Goal: Task Accomplishment & Management: Manage account settings

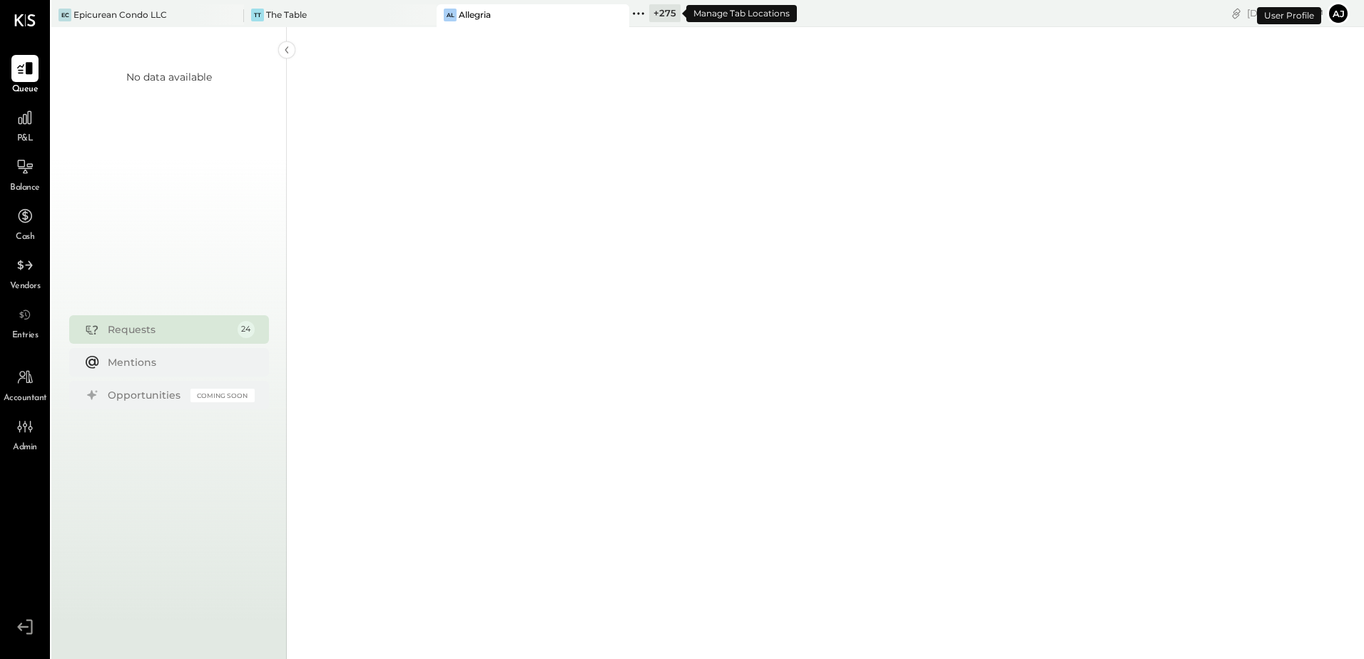
click at [645, 10] on icon at bounding box center [638, 13] width 19 height 19
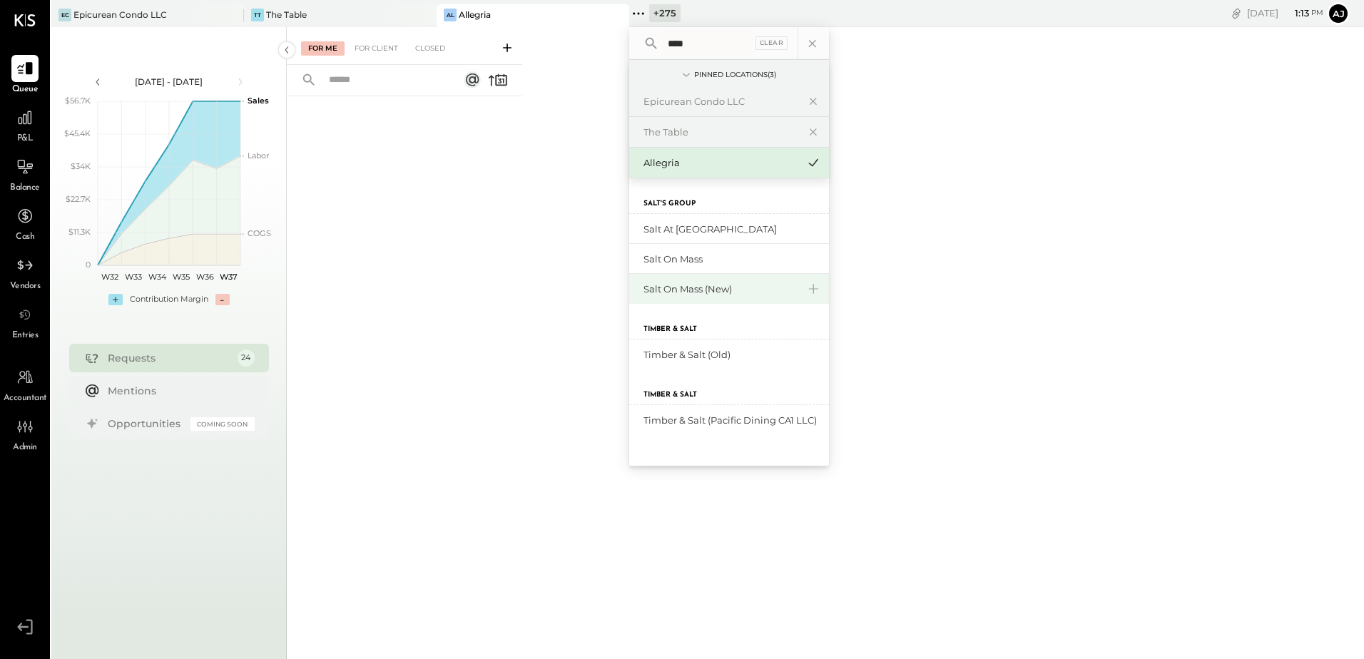
type input "****"
click at [692, 292] on div "Salt On Mass (New)" at bounding box center [720, 289] width 154 height 14
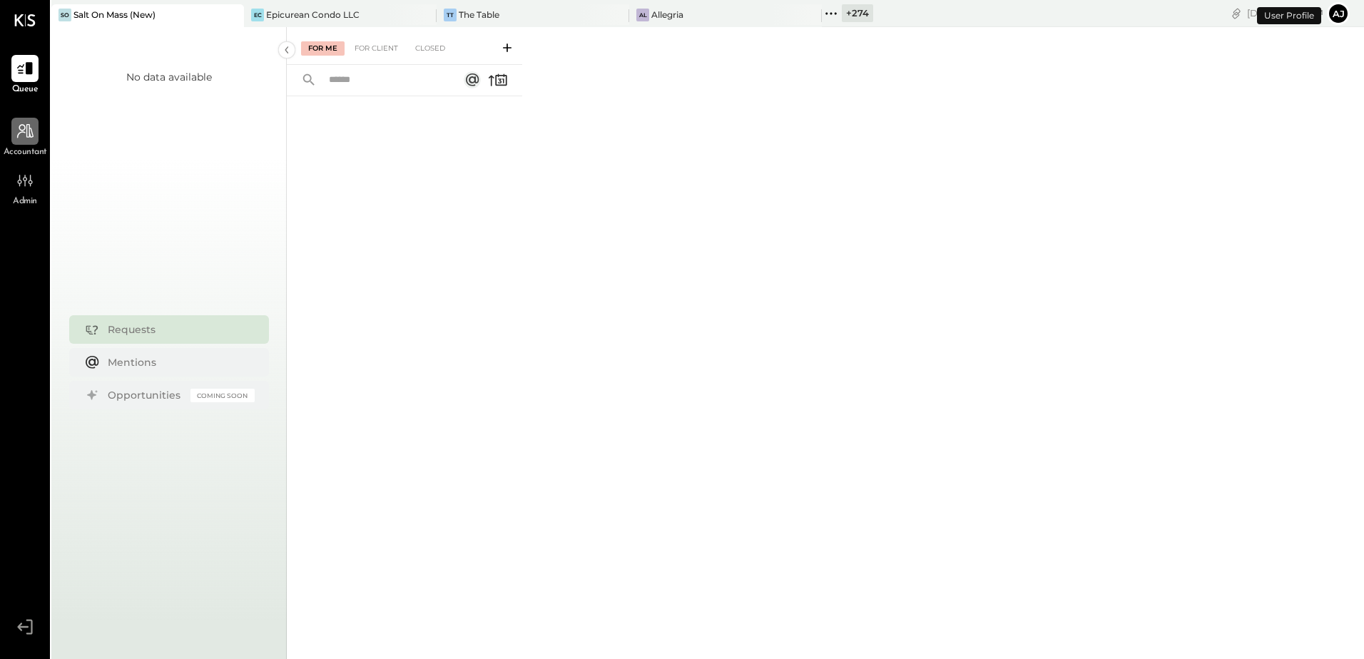
click at [28, 145] on div at bounding box center [24, 131] width 27 height 27
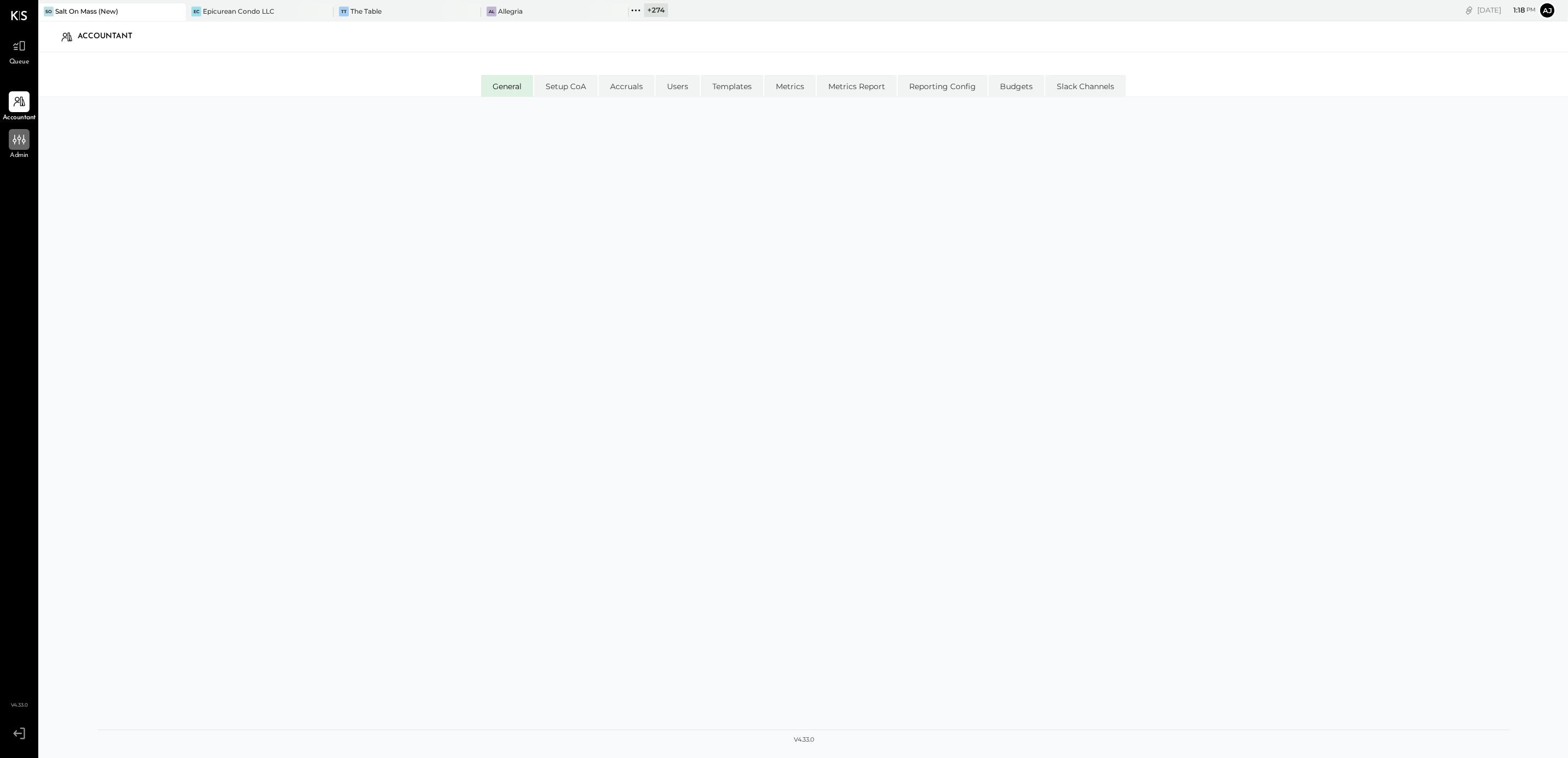
click at [26, 134] on div at bounding box center [18, 139] width 21 height 21
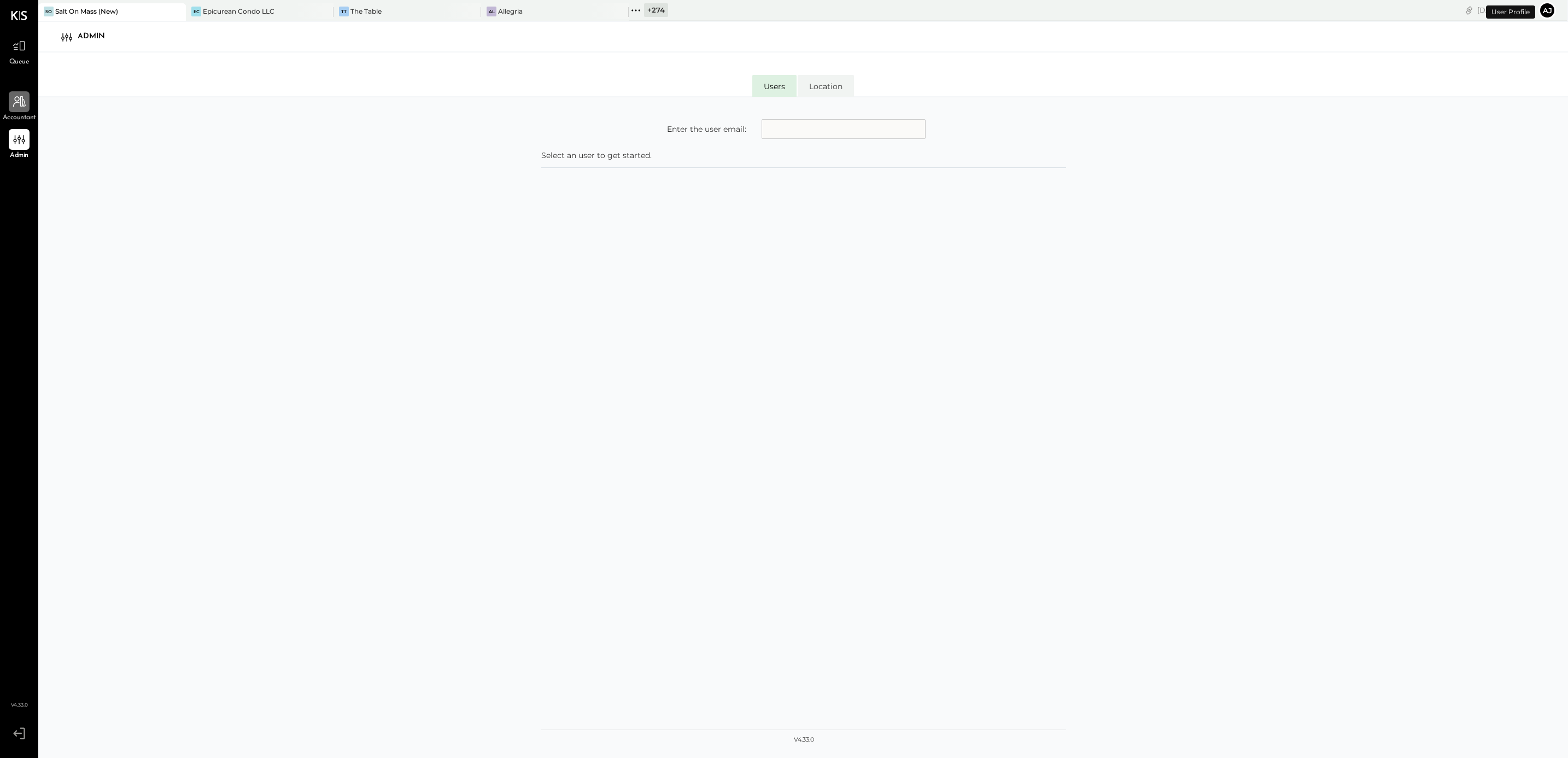
click at [18, 110] on div at bounding box center [18, 101] width 21 height 21
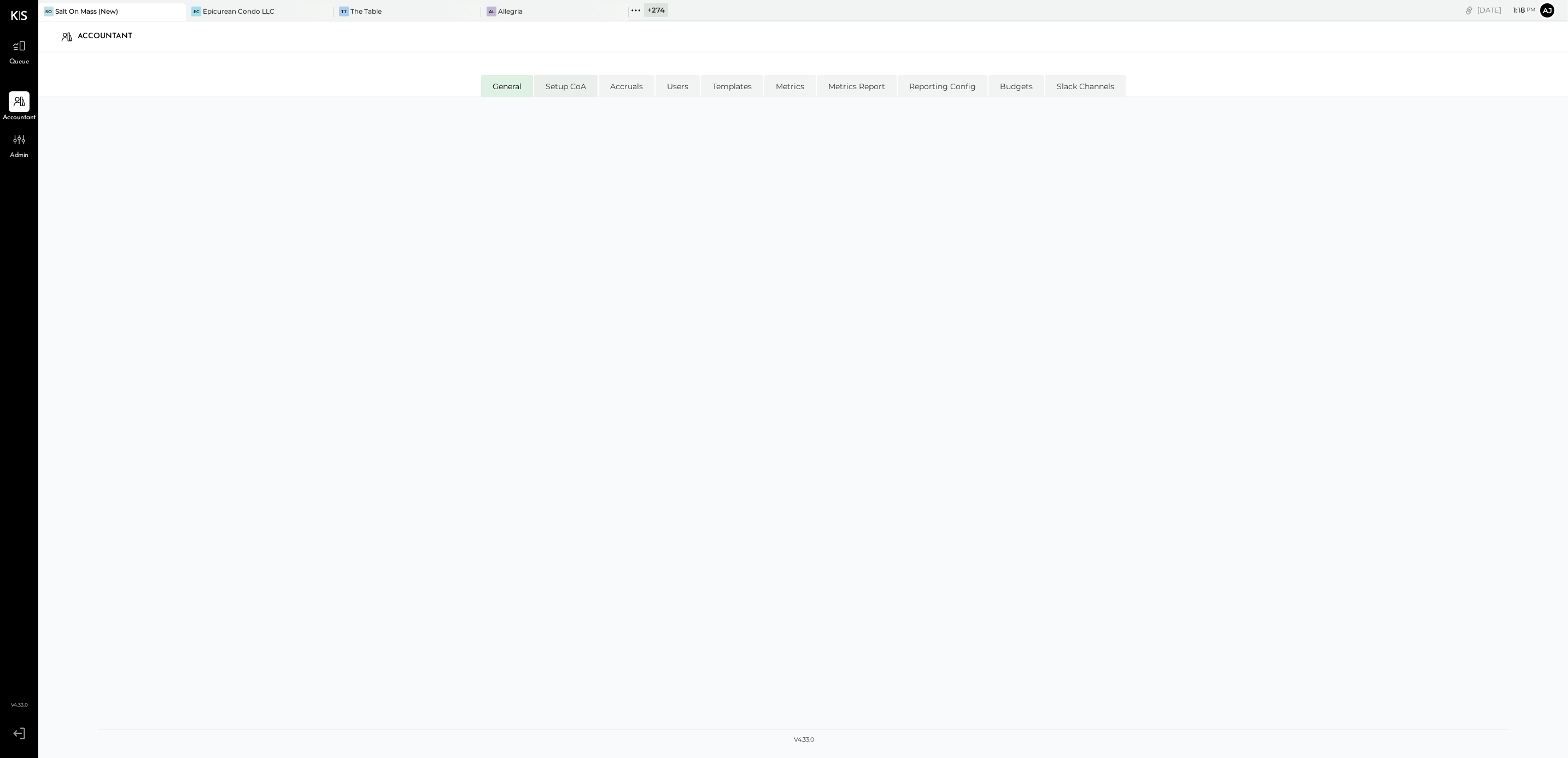
click at [571, 89] on li "Setup CoA" at bounding box center [566, 86] width 64 height 22
click at [504, 77] on li "General" at bounding box center [507, 86] width 52 height 22
click at [697, 162] on div at bounding box center [803, 411] width 1411 height 606
click at [633, 205] on div at bounding box center [803, 411] width 1411 height 606
click at [573, 220] on div at bounding box center [803, 411] width 1411 height 606
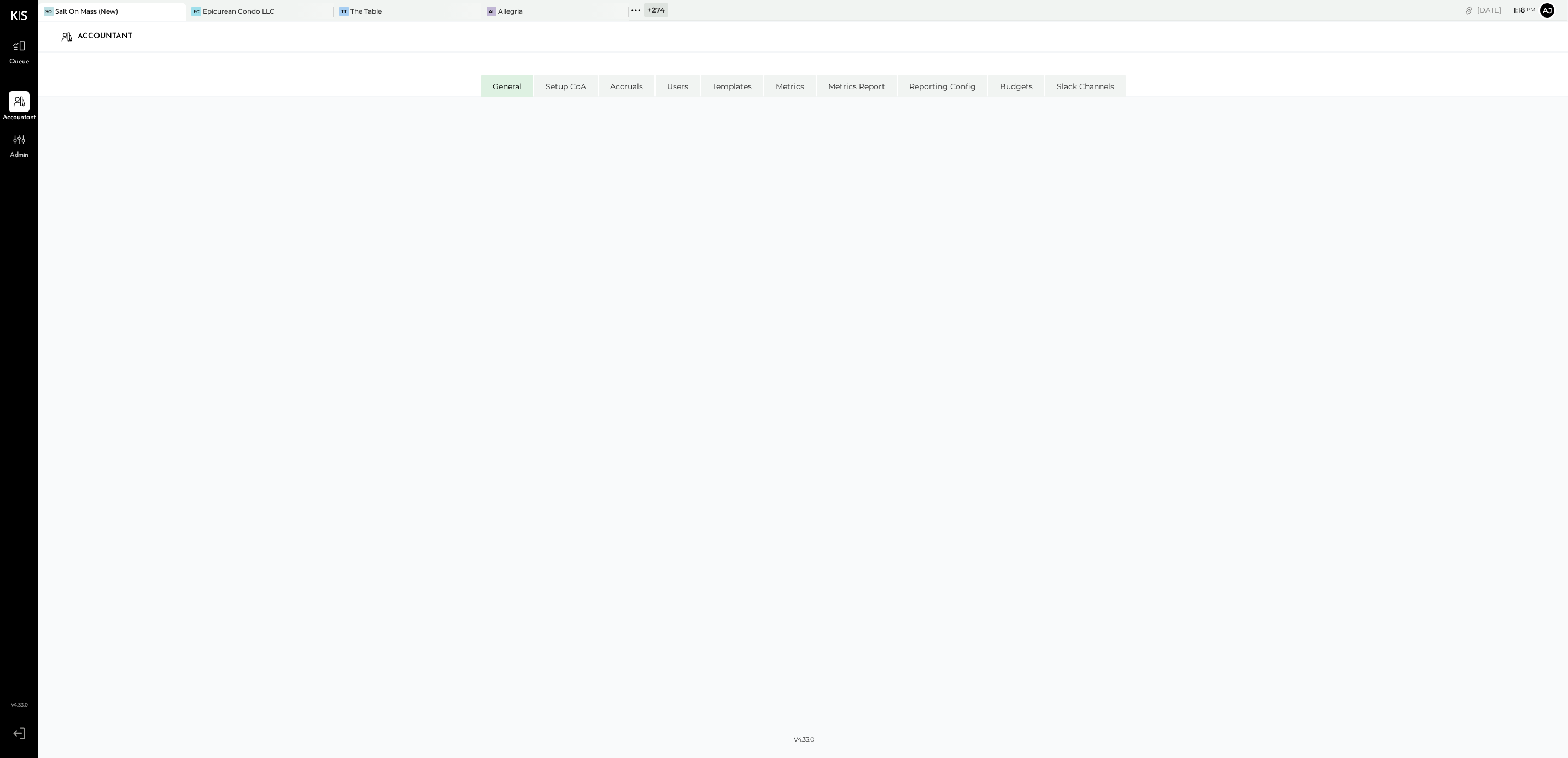
click at [748, 212] on div at bounding box center [803, 411] width 1411 height 606
click at [700, 168] on div at bounding box center [803, 411] width 1411 height 606
click at [691, 163] on div at bounding box center [803, 411] width 1411 height 606
